Goal: Information Seeking & Learning: Learn about a topic

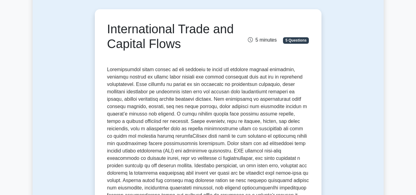
scroll to position [62, 0]
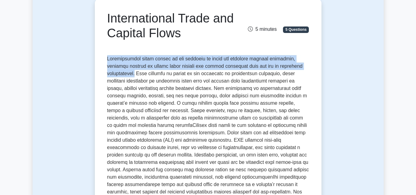
drag, startPoint x: 107, startPoint y: 59, endPoint x: 316, endPoint y: 69, distance: 209.6
copy p "International trade refers to the exchange of goods and services between countr…"
drag, startPoint x: 204, startPoint y: 42, endPoint x: 210, endPoint y: 26, distance: 17.6
click at [204, 43] on div "International Trade and Capital Flows" at bounding box center [172, 27] width 139 height 32
